Goal: Task Accomplishment & Management: Complete application form

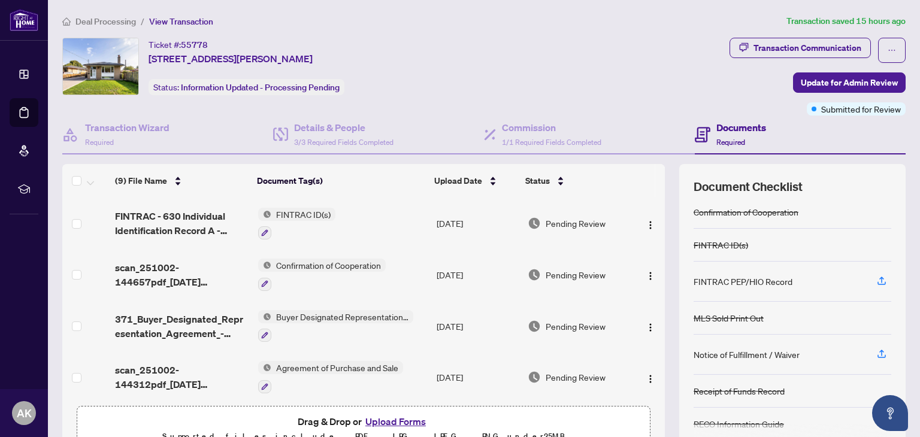
scroll to position [63, 0]
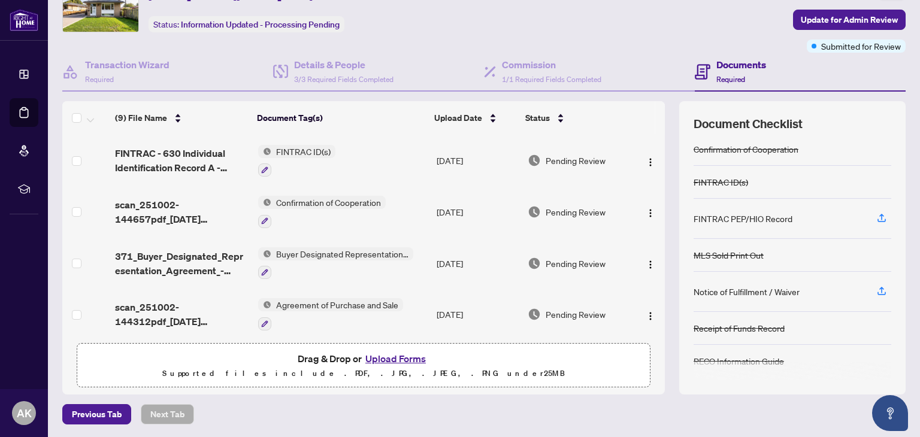
click at [386, 358] on button "Upload Forms" at bounding box center [396, 359] width 68 height 16
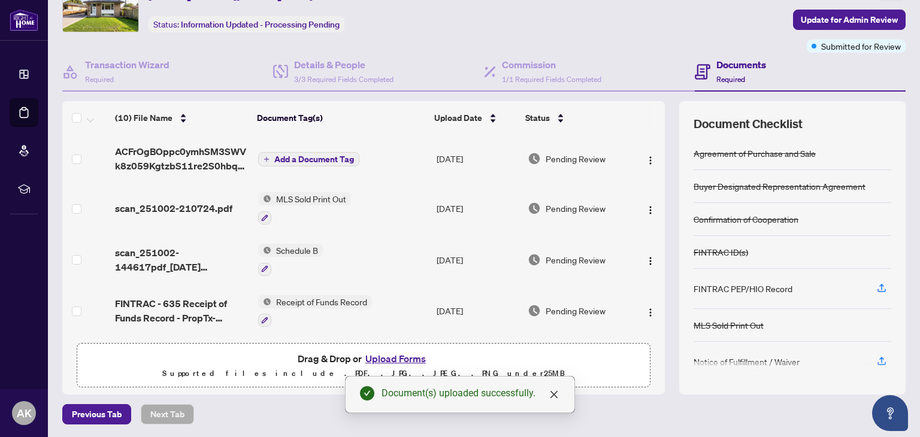
scroll to position [0, 0]
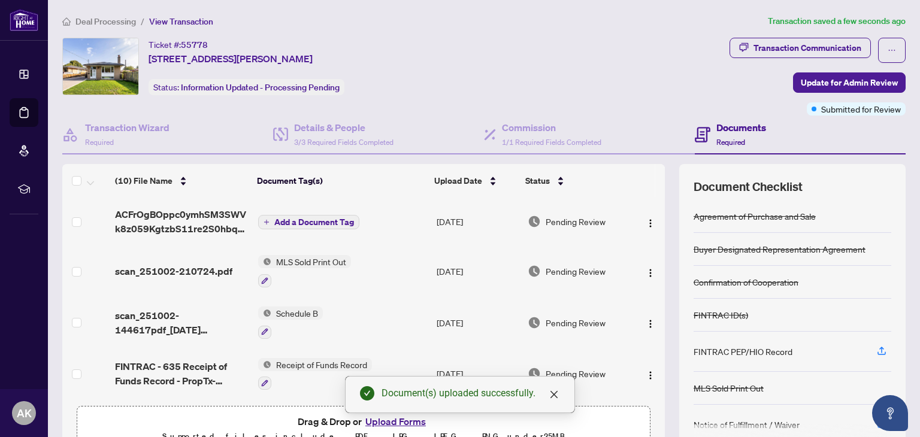
click at [340, 219] on span "Add a Document Tag" at bounding box center [314, 222] width 80 height 8
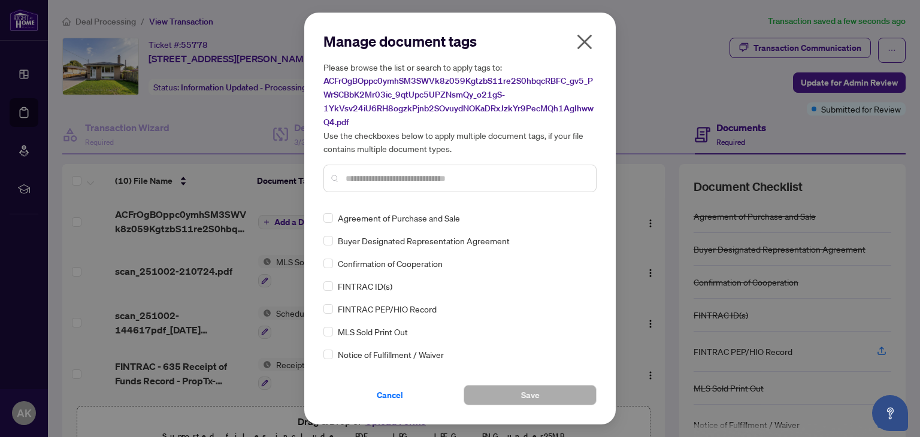
click at [361, 182] on input "text" at bounding box center [466, 178] width 241 height 13
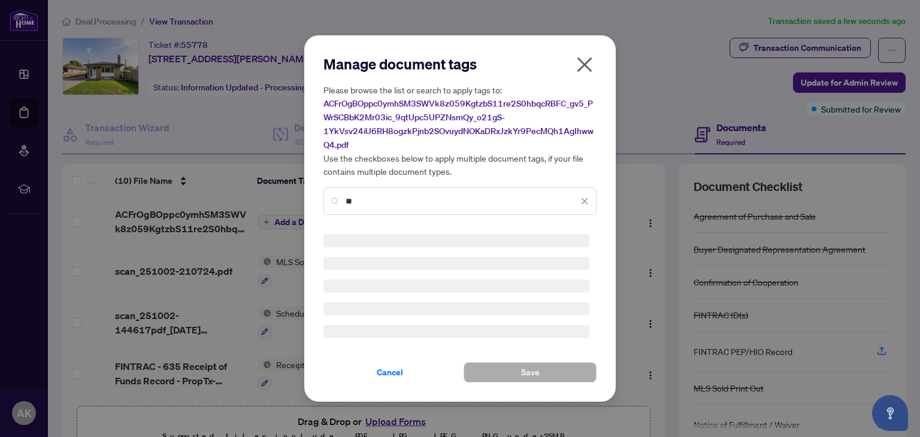
type input "*"
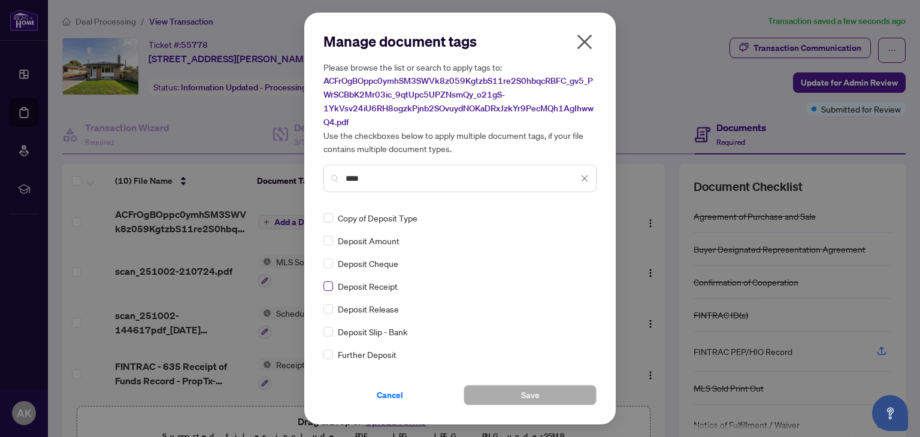
type input "****"
click at [529, 396] on span "Save" at bounding box center [530, 395] width 19 height 19
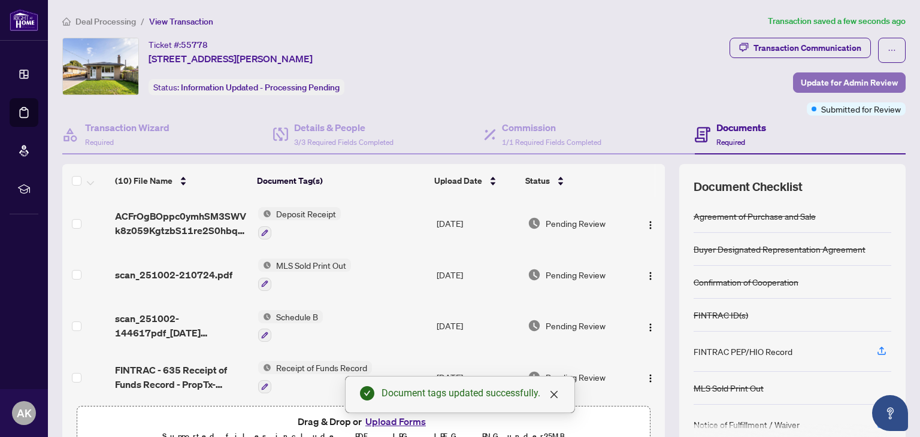
click at [840, 86] on span "Update for Admin Review" at bounding box center [849, 82] width 97 height 19
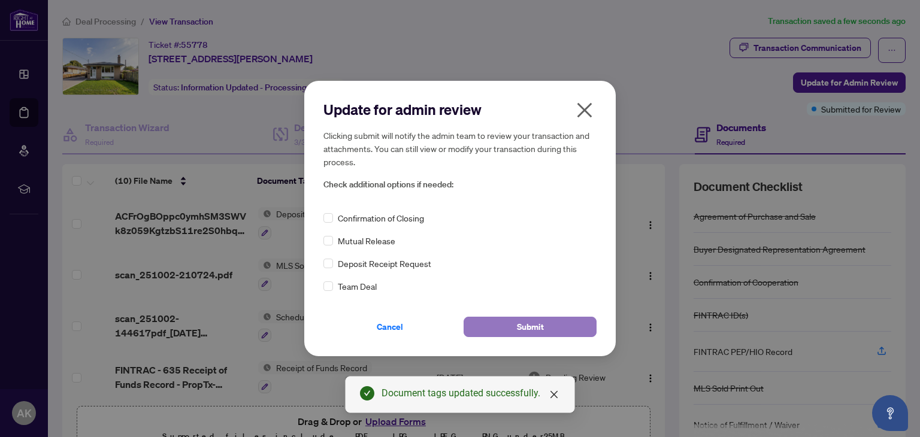
click at [533, 328] on span "Submit" at bounding box center [530, 327] width 27 height 19
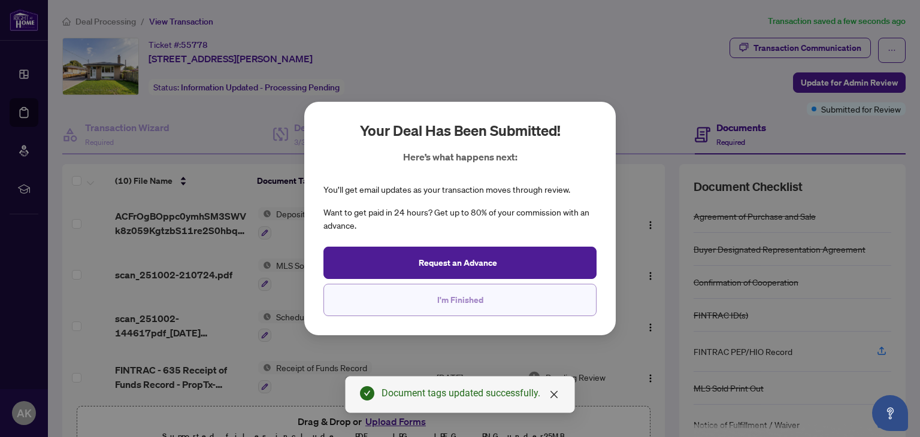
click at [464, 303] on span "I'm Finished" at bounding box center [460, 300] width 46 height 19
